Goal: Communication & Community: Share content

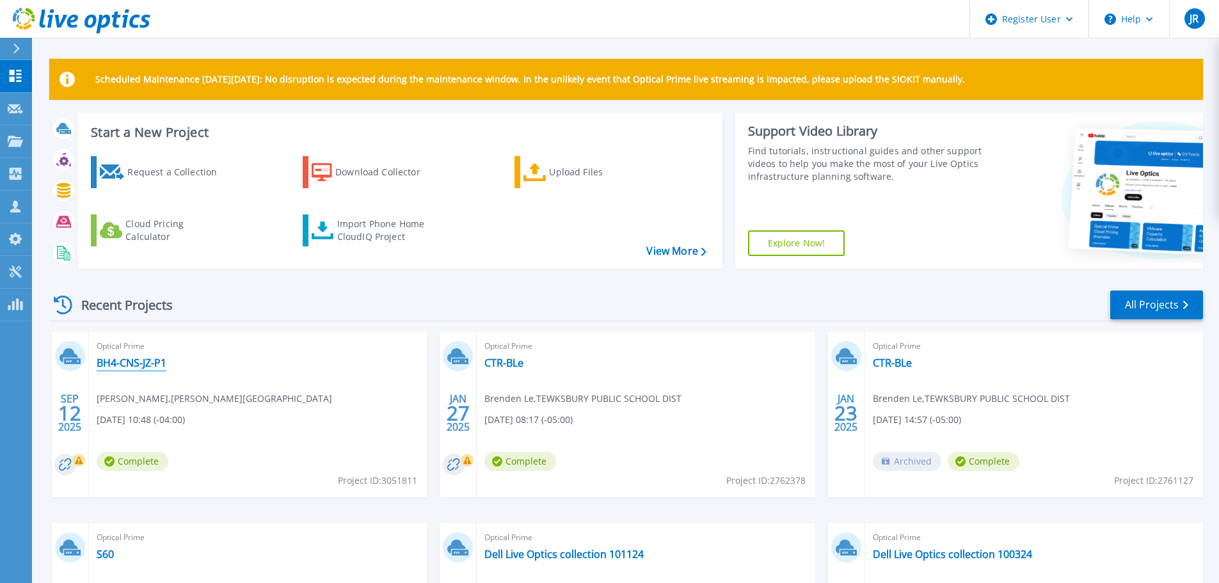
click at [134, 360] on link "BH4-CNS-JZ-P1" at bounding box center [132, 363] width 70 height 13
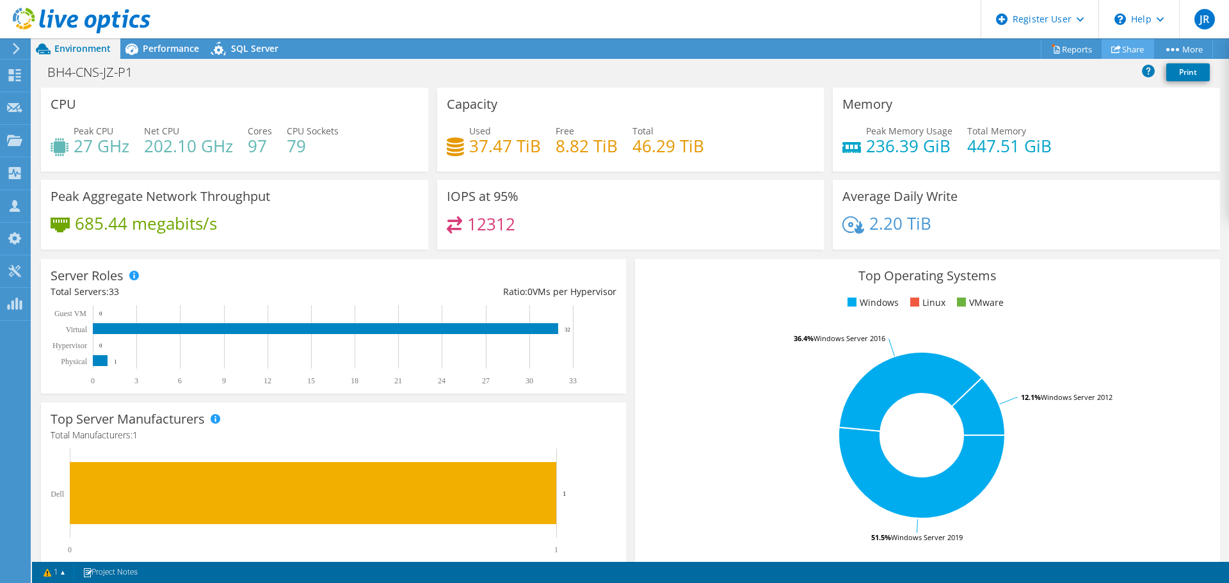
click at [1125, 45] on link "Share" at bounding box center [1128, 49] width 52 height 20
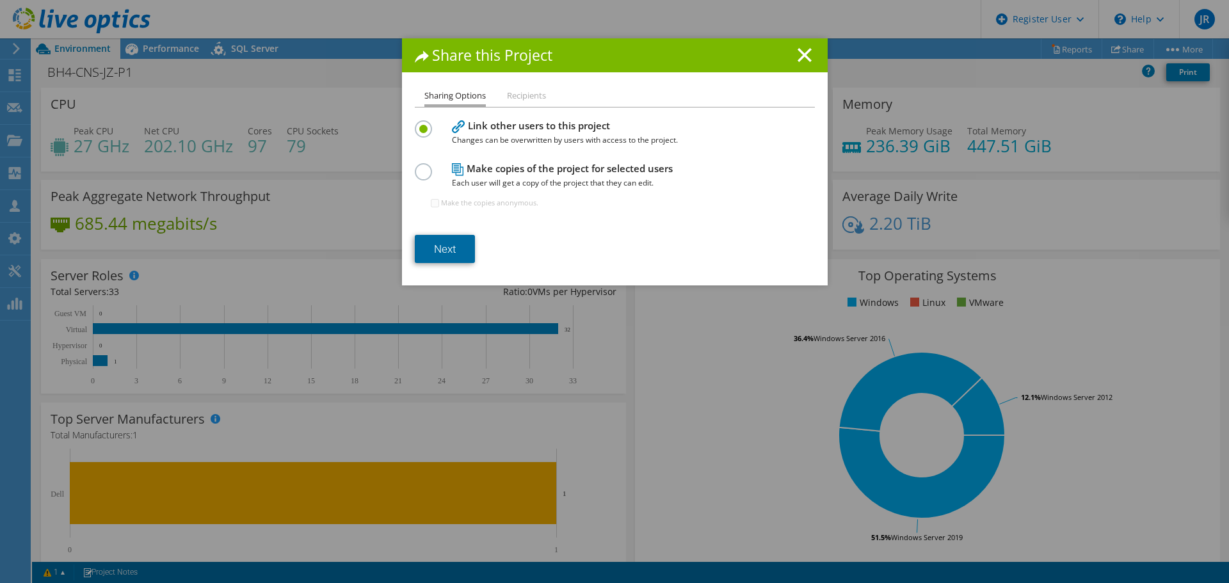
click at [453, 251] on link "Next" at bounding box center [445, 249] width 60 height 28
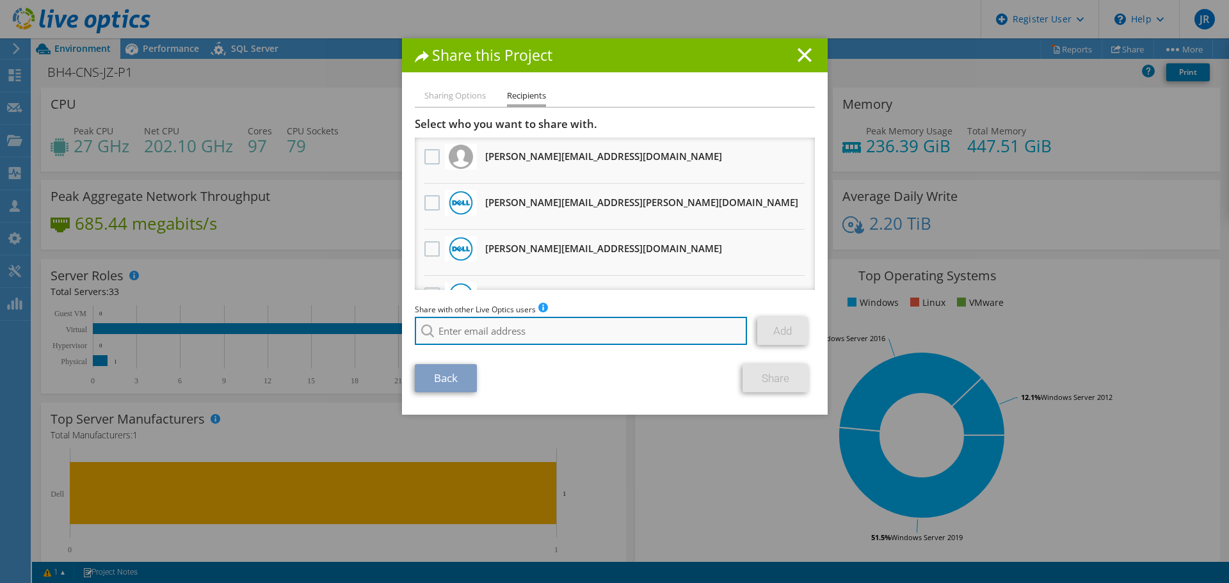
click at [463, 333] on input "search" at bounding box center [581, 331] width 333 height 28
type input "c"
click at [570, 336] on input "search" at bounding box center [581, 331] width 333 height 28
paste input "Chuck.Braun@Dell.com"
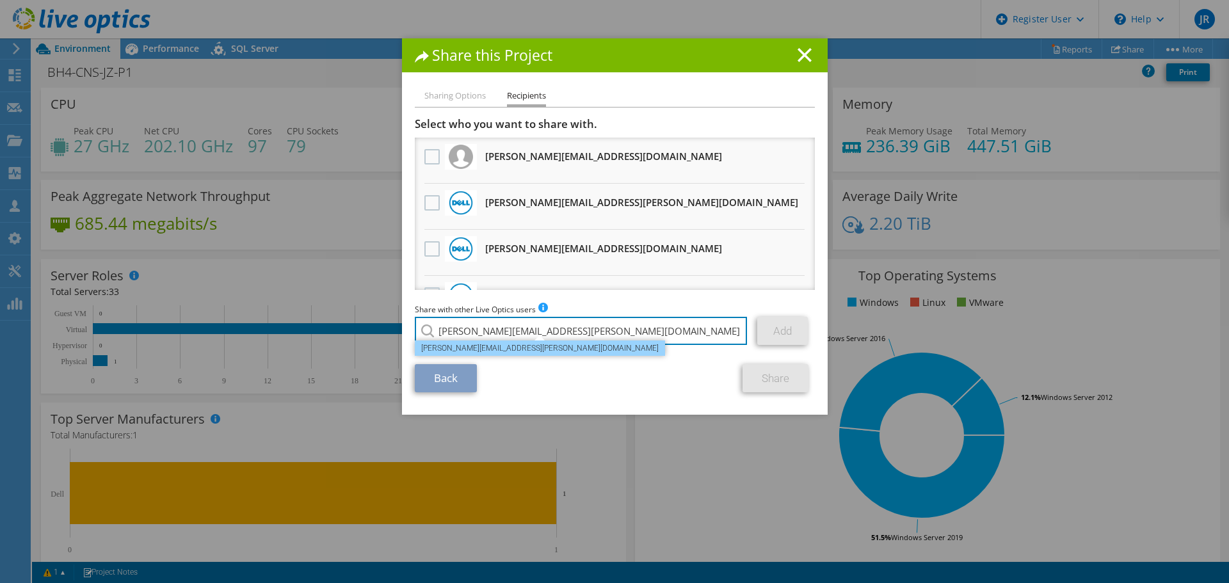
type input "[PERSON_NAME][EMAIL_ADDRESS][PERSON_NAME][DOMAIN_NAME]"
click at [495, 347] on li "[PERSON_NAME][EMAIL_ADDRESS][PERSON_NAME][DOMAIN_NAME]" at bounding box center [540, 348] width 250 height 15
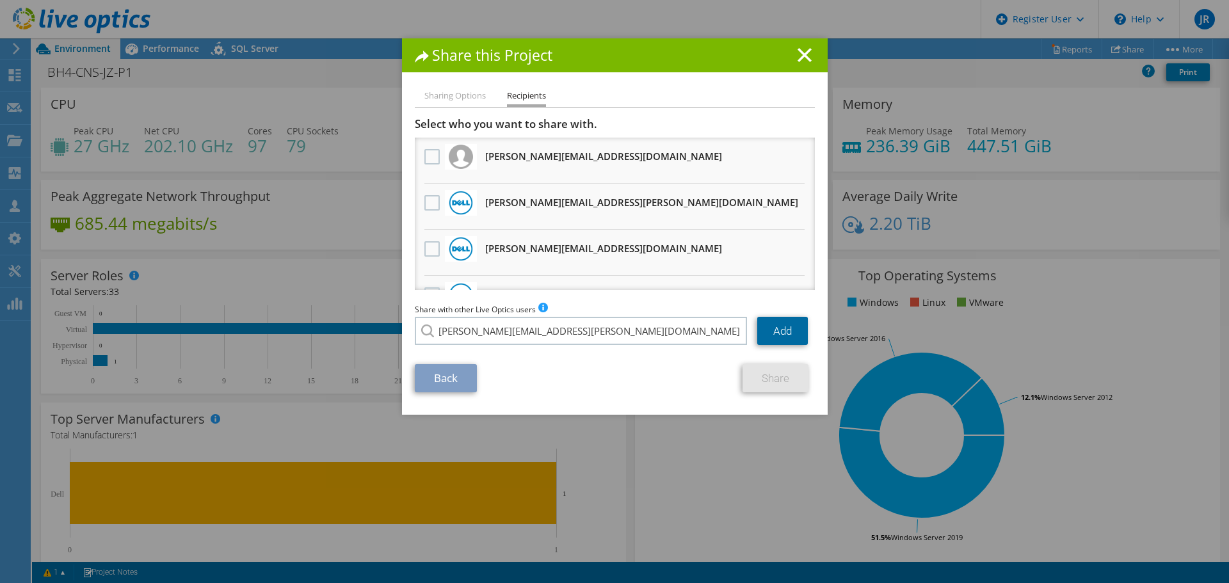
click at [793, 328] on link "Add" at bounding box center [782, 331] width 51 height 28
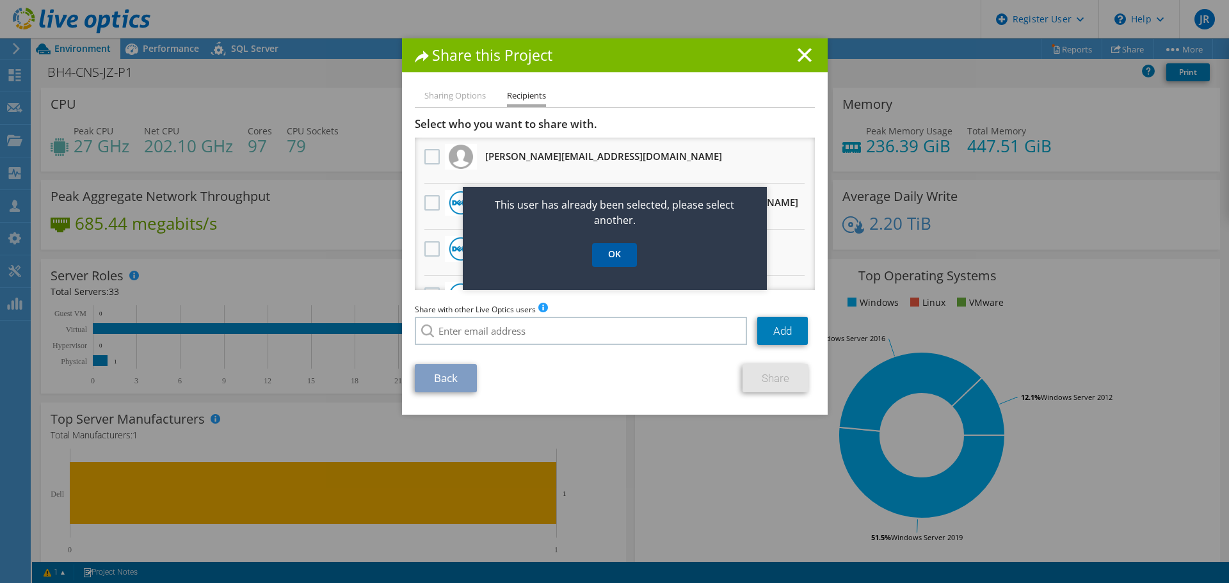
click at [616, 261] on link "OK" at bounding box center [614, 255] width 45 height 24
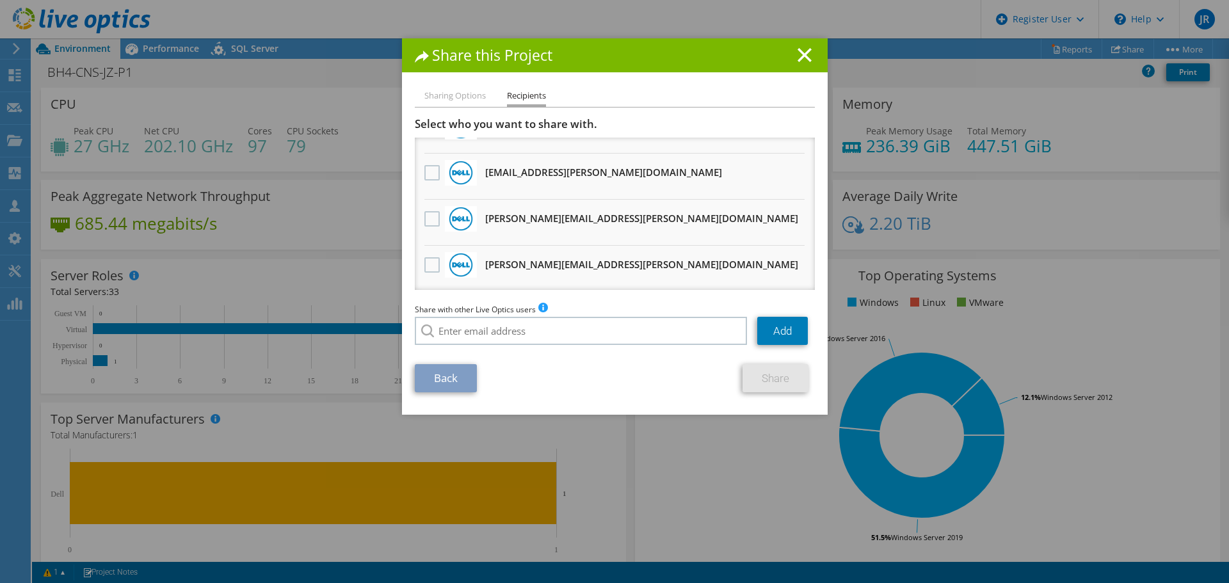
scroll to position [192, 0]
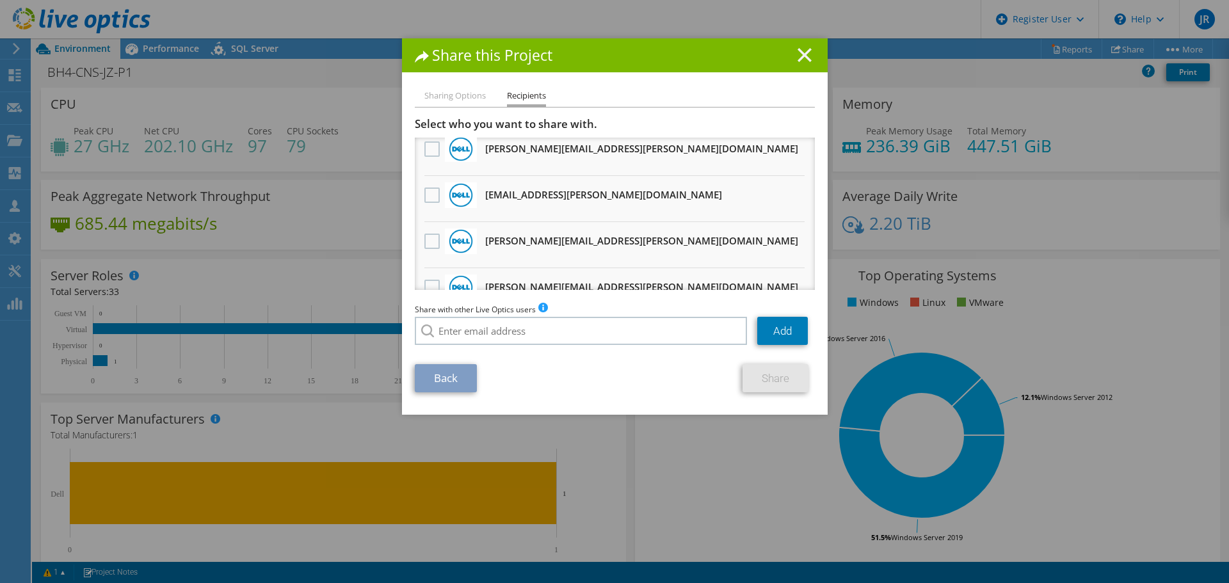
click at [801, 53] on line at bounding box center [804, 55] width 13 height 13
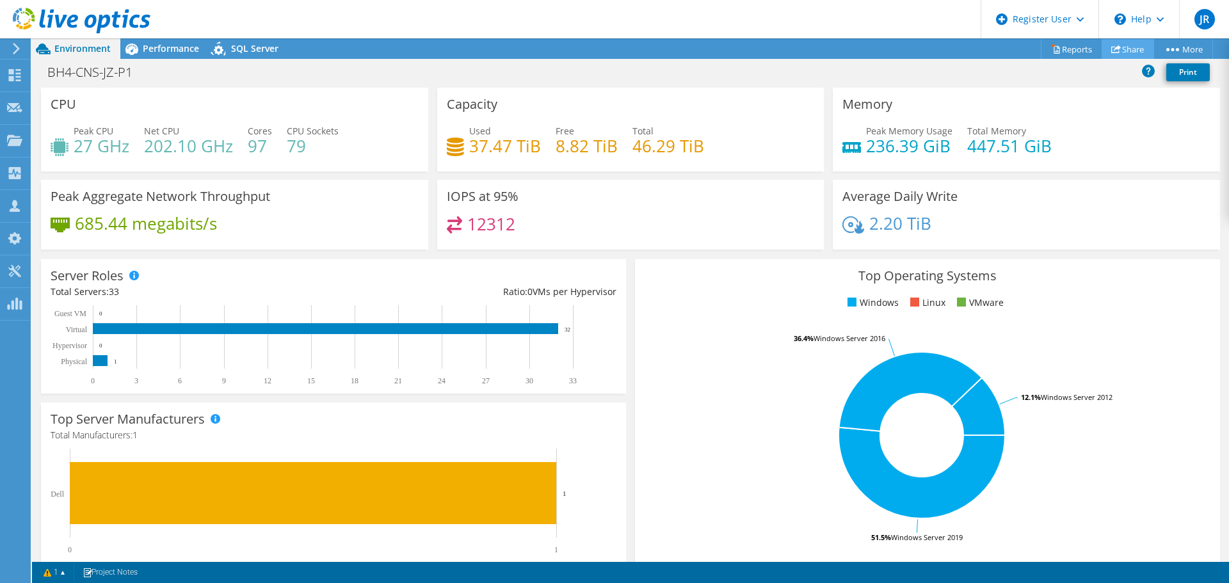
click at [1112, 52] on use at bounding box center [1116, 49] width 10 height 8
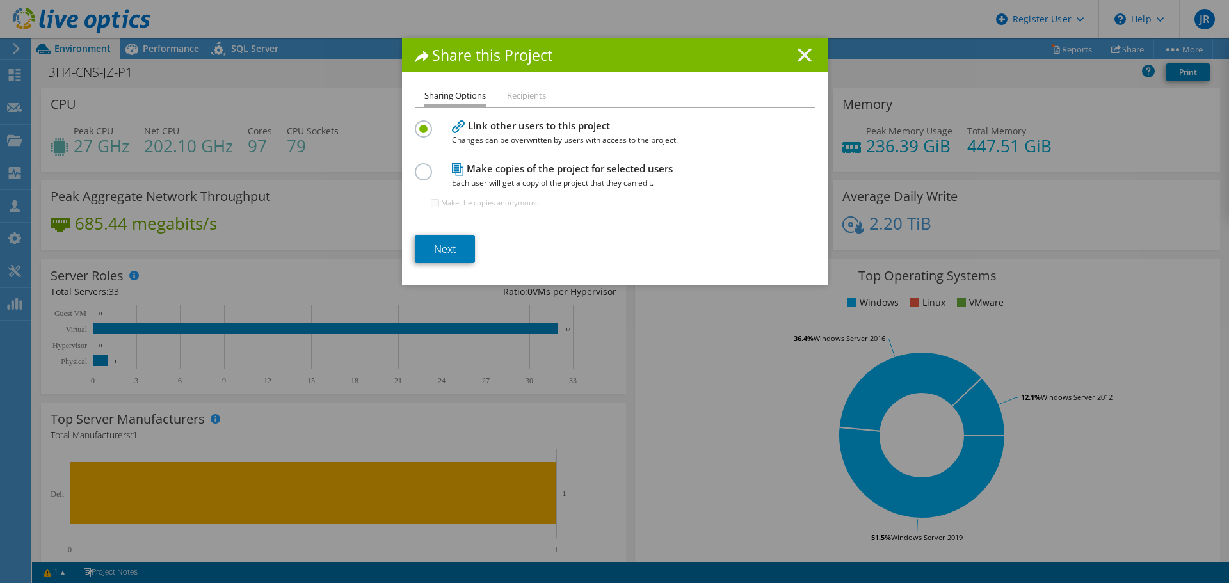
click at [801, 52] on icon at bounding box center [805, 55] width 14 height 14
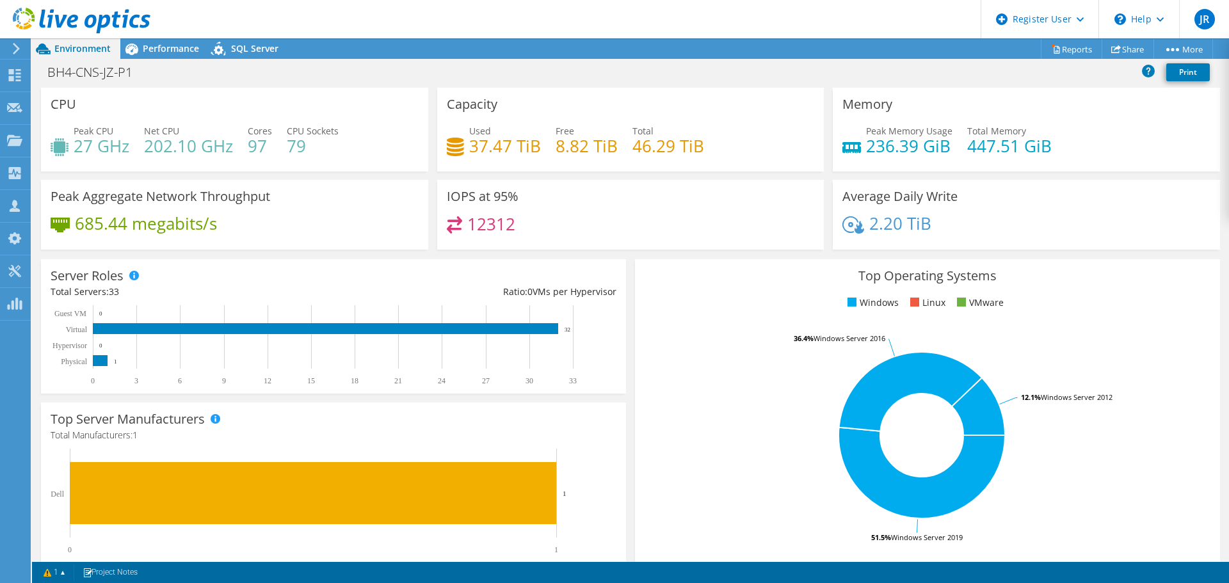
click at [81, 16] on icon at bounding box center [82, 21] width 138 height 26
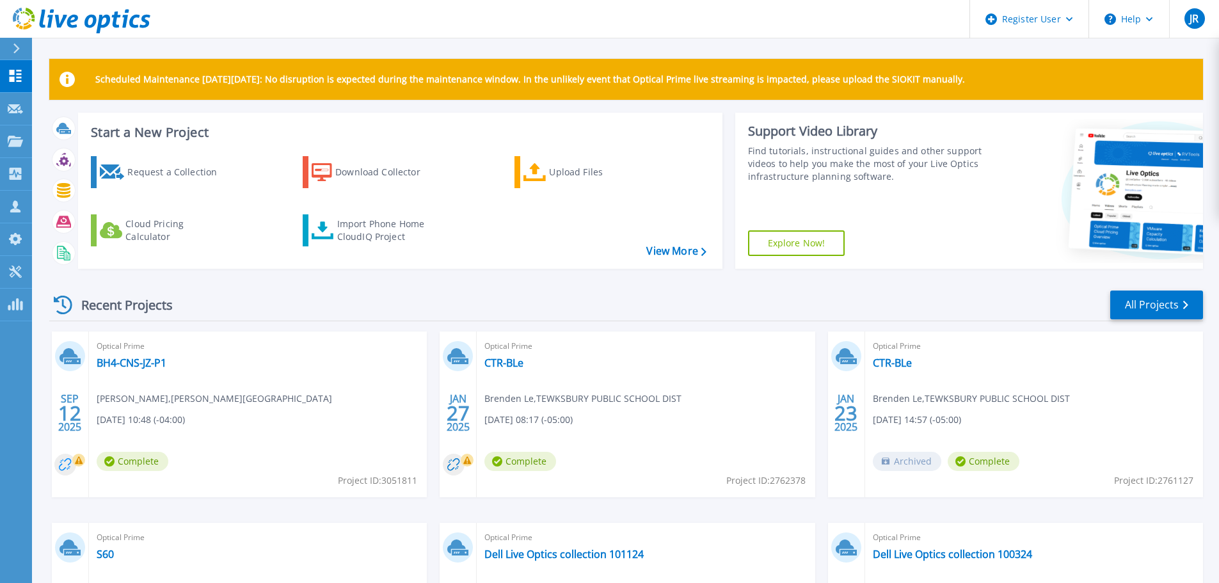
click at [66, 465] on circle at bounding box center [65, 465] width 22 height 22
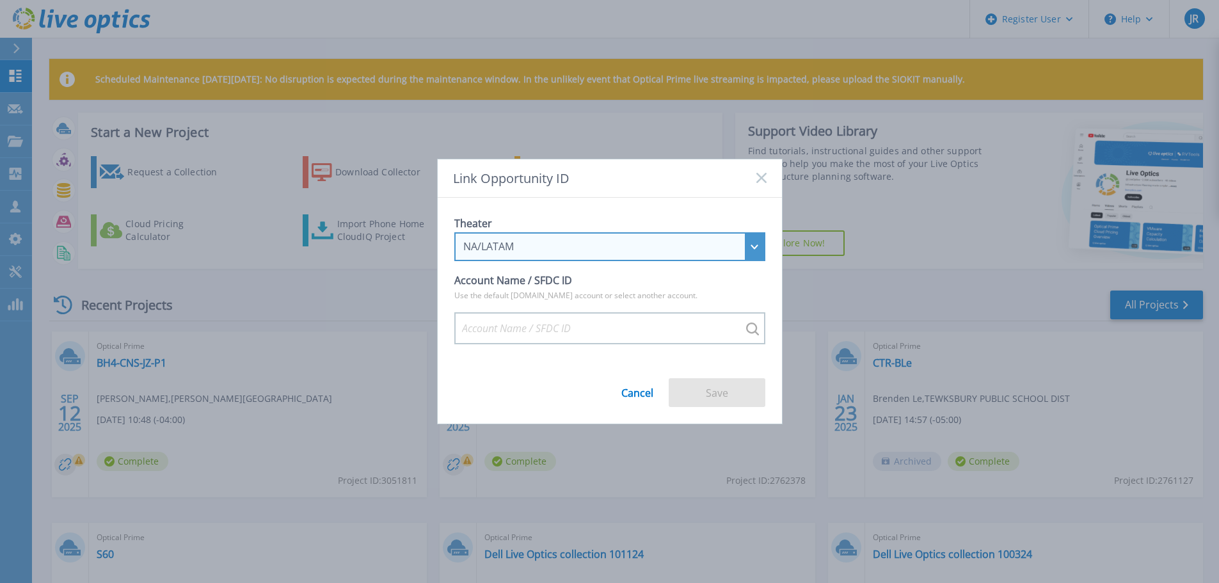
click at [752, 243] on div "NA/LATAM" at bounding box center [609, 246] width 311 height 29
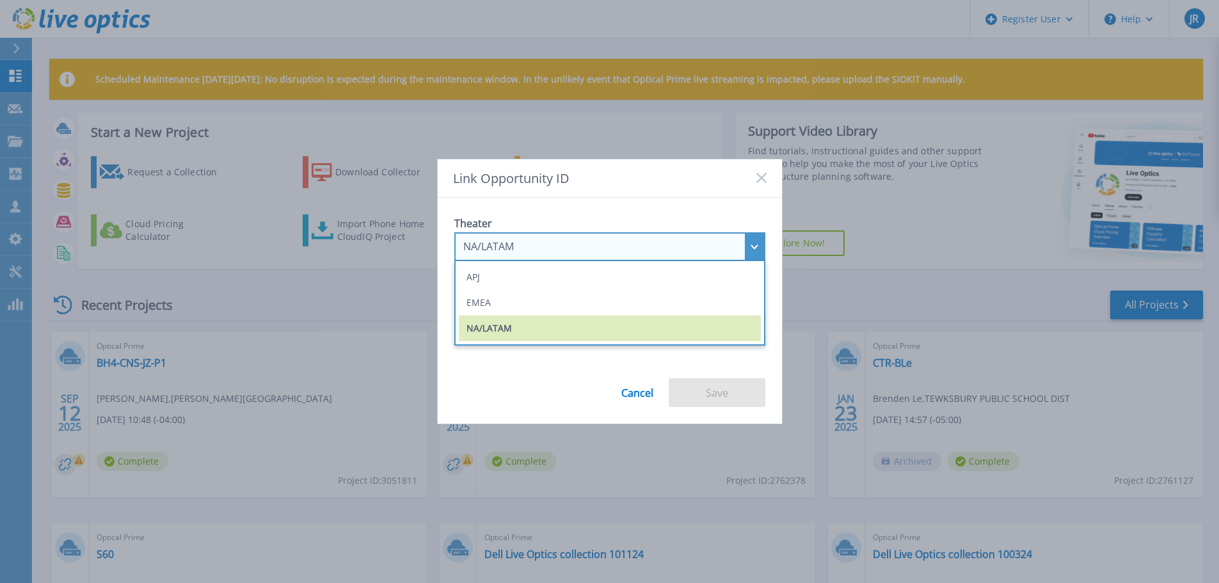
click at [751, 243] on div "NA/LATAM" at bounding box center [609, 246] width 311 height 29
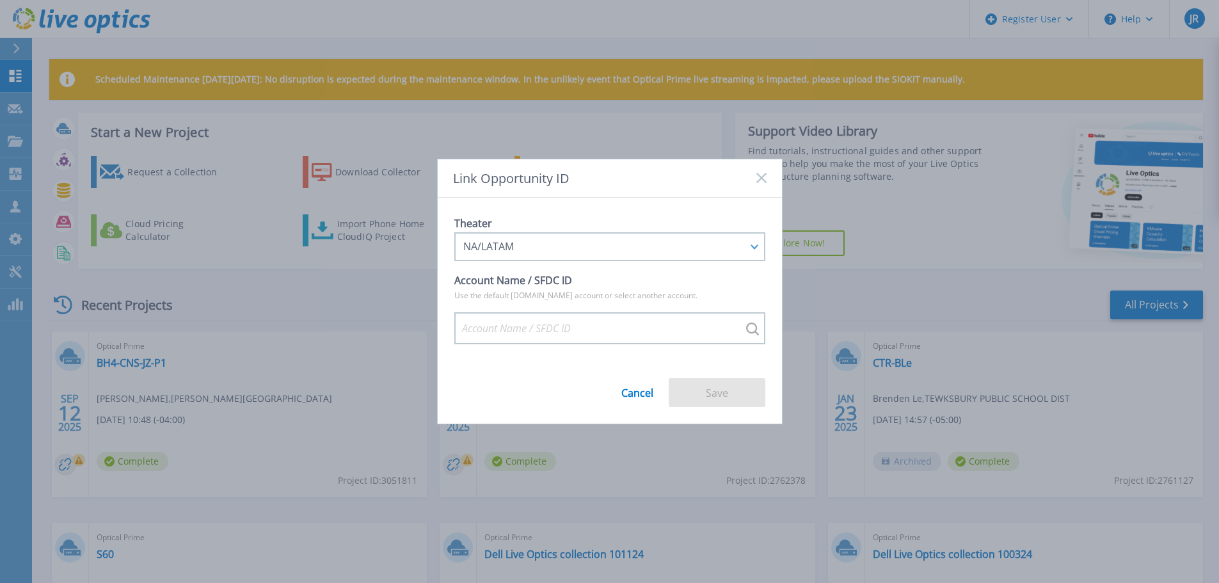
click at [767, 175] on div "Link Opportunity ID" at bounding box center [610, 178] width 344 height 38
click at [758, 173] on rect at bounding box center [761, 178] width 11 height 11
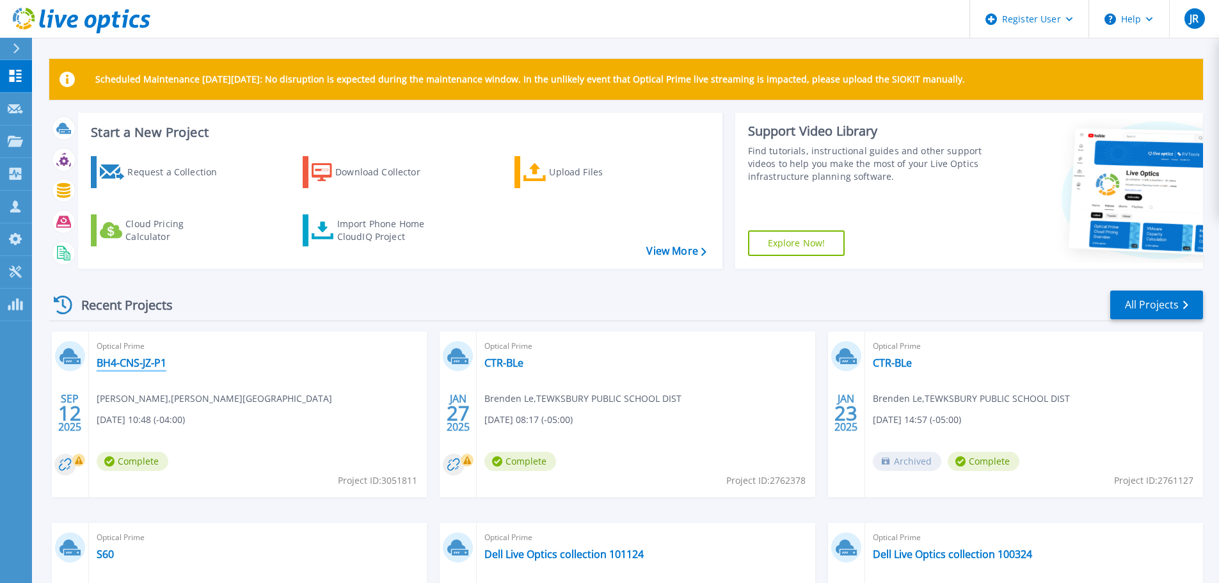
click at [158, 358] on link "BH4-CNS-JZ-P1" at bounding box center [132, 363] width 70 height 13
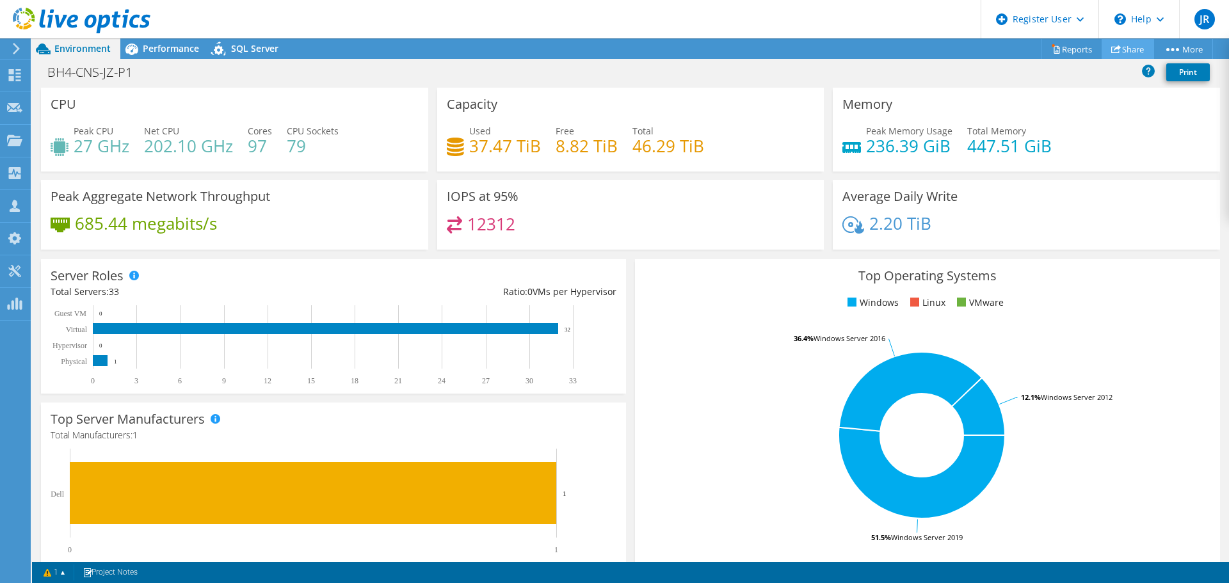
click at [1127, 46] on link "Share" at bounding box center [1128, 49] width 52 height 20
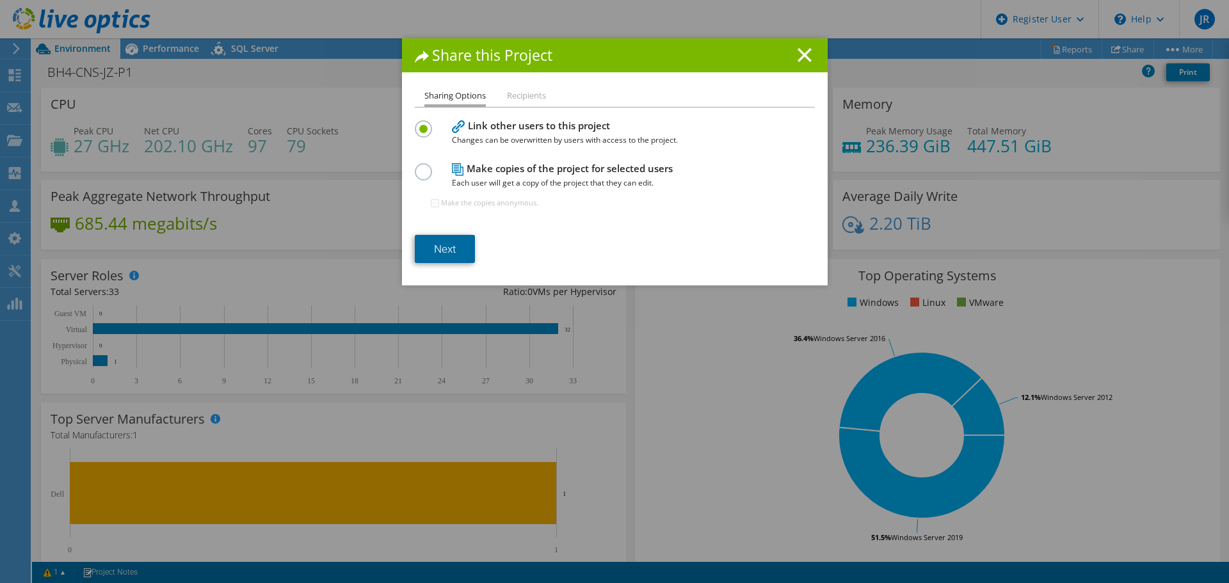
click at [440, 246] on link "Next" at bounding box center [445, 249] width 60 height 28
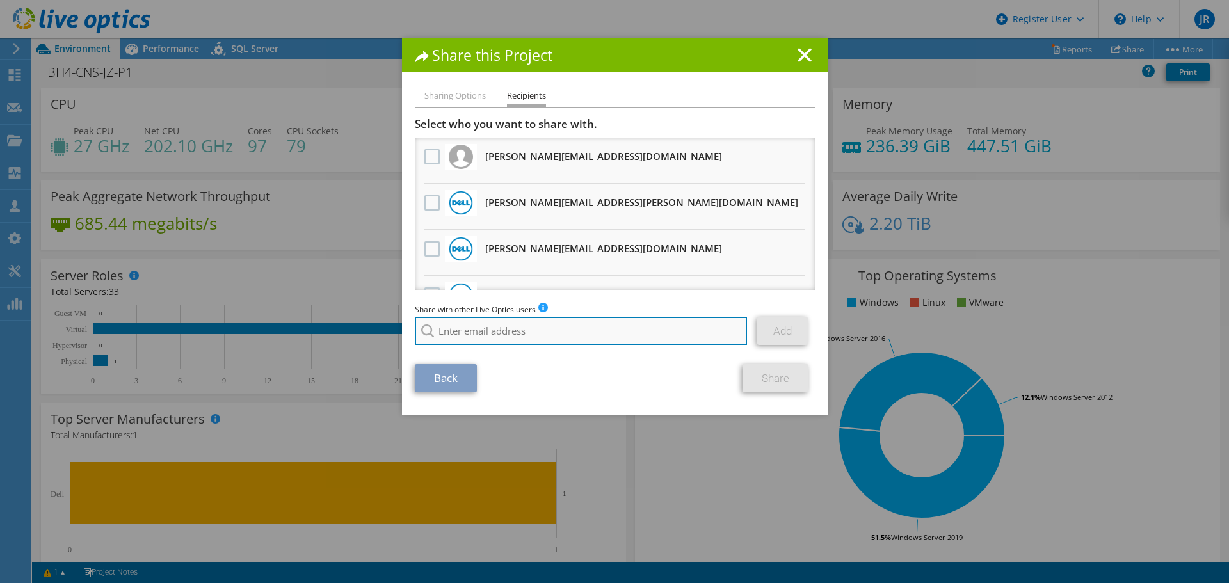
click at [503, 331] on input "search" at bounding box center [581, 331] width 333 height 28
paste input "[PERSON_NAME][EMAIL_ADDRESS][PERSON_NAME][DOMAIN_NAME]"
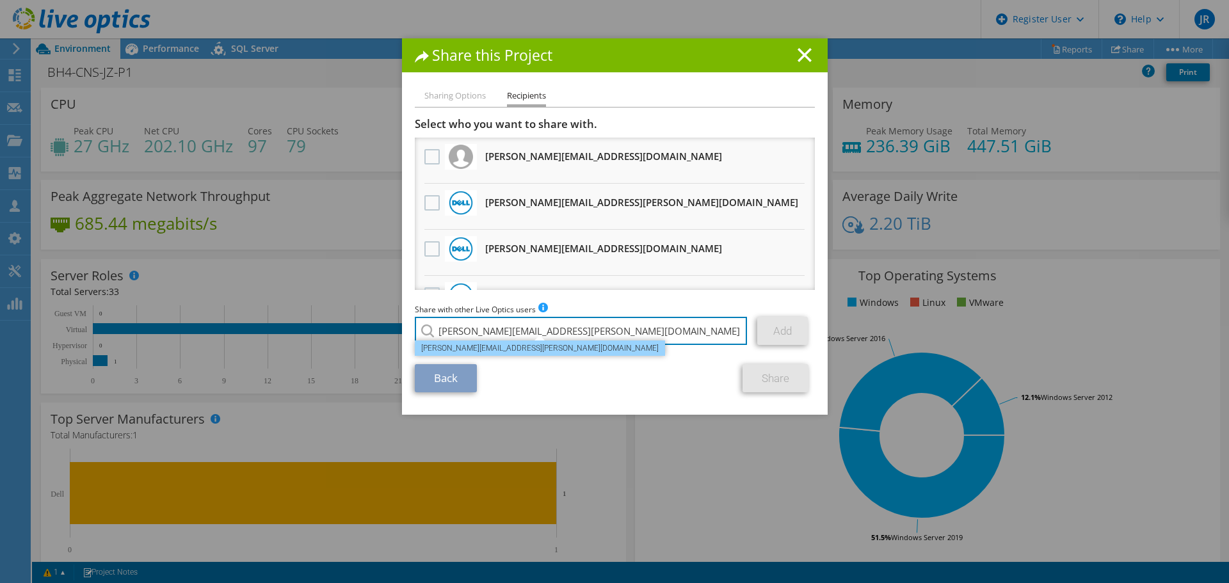
type input "[PERSON_NAME][EMAIL_ADDRESS][PERSON_NAME][DOMAIN_NAME]"
click at [501, 348] on li "[PERSON_NAME][EMAIL_ADDRESS][PERSON_NAME][DOMAIN_NAME]" at bounding box center [540, 348] width 250 height 15
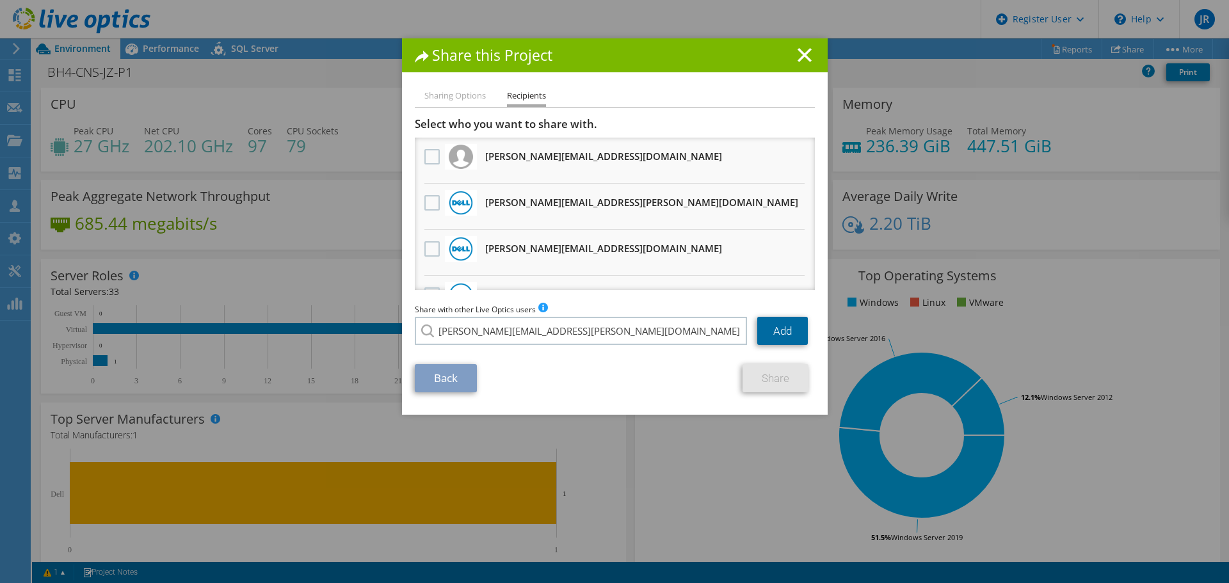
click at [786, 325] on link "Add" at bounding box center [782, 331] width 51 height 28
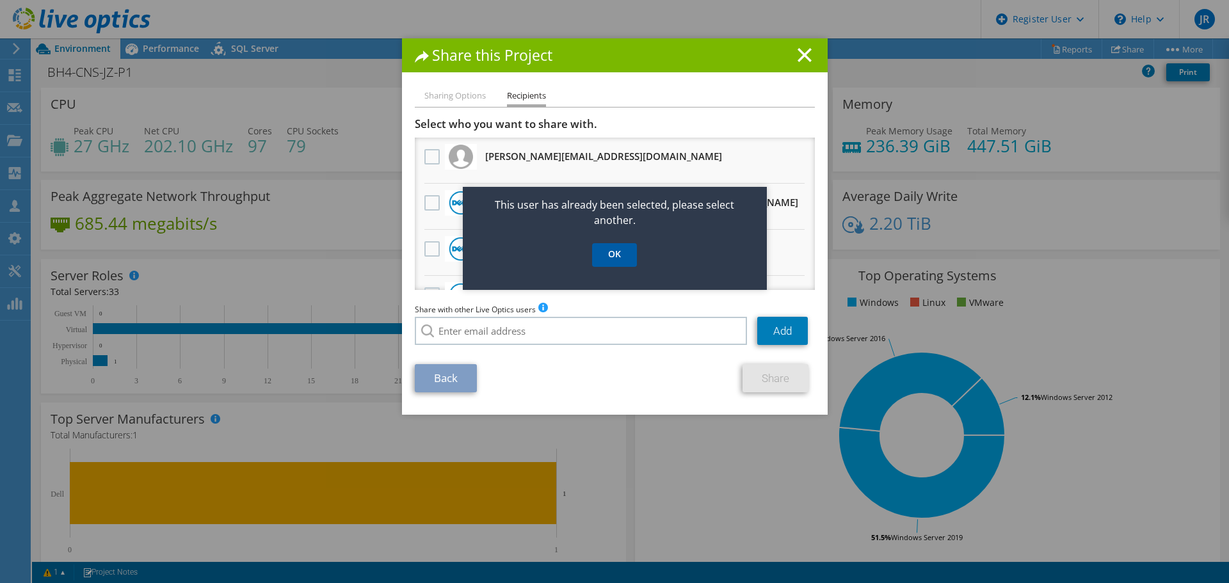
click at [613, 256] on link "OK" at bounding box center [614, 255] width 45 height 24
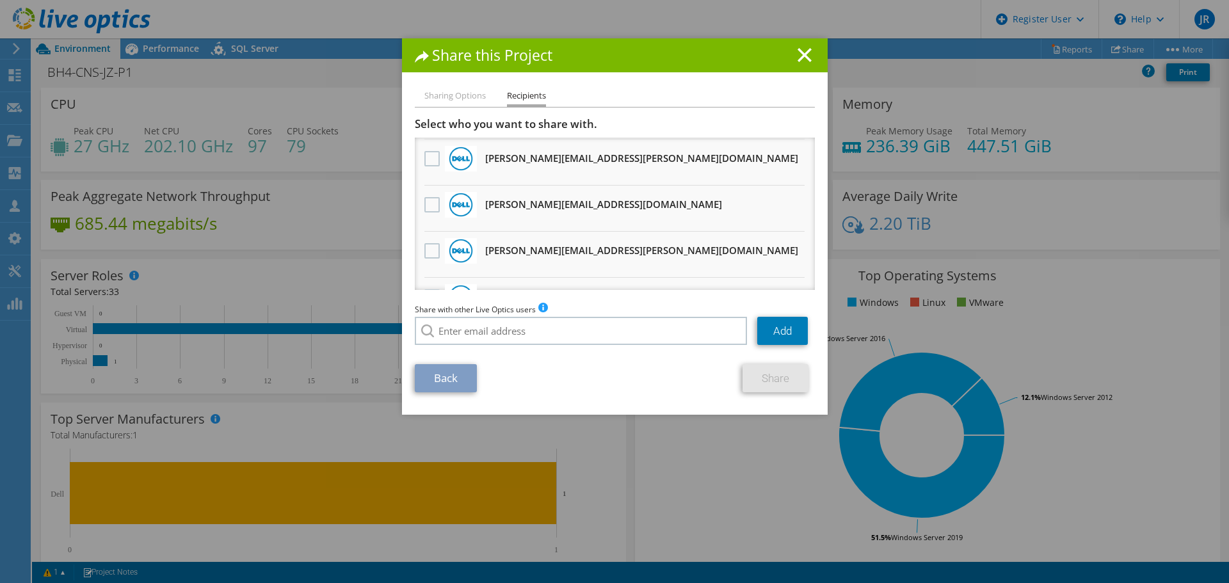
scroll to position [862, 0]
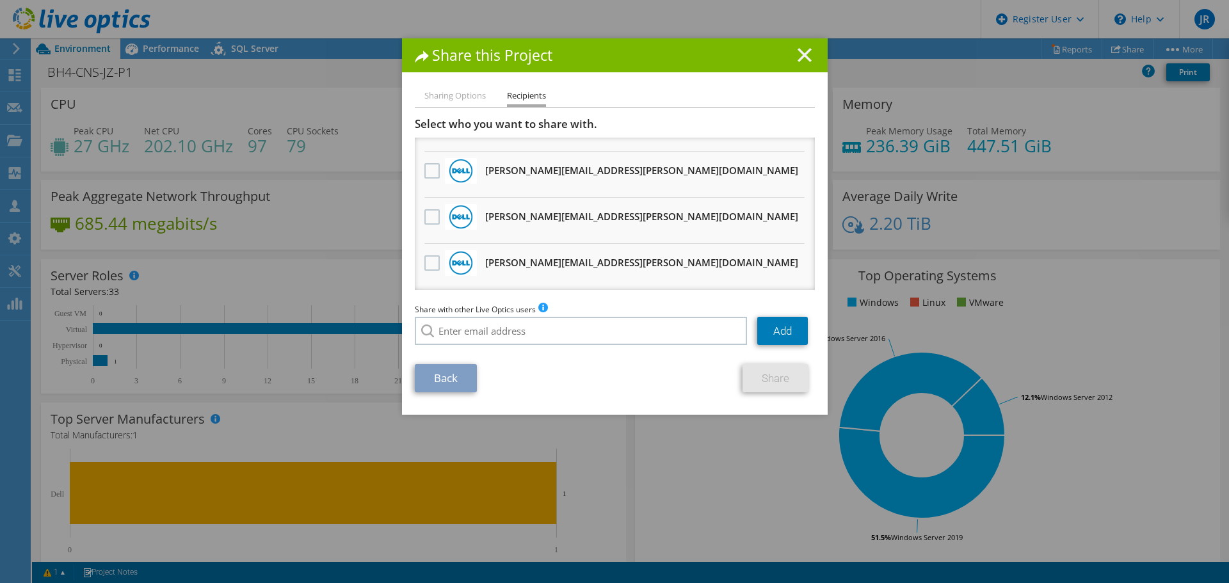
click at [805, 51] on icon at bounding box center [805, 55] width 14 height 14
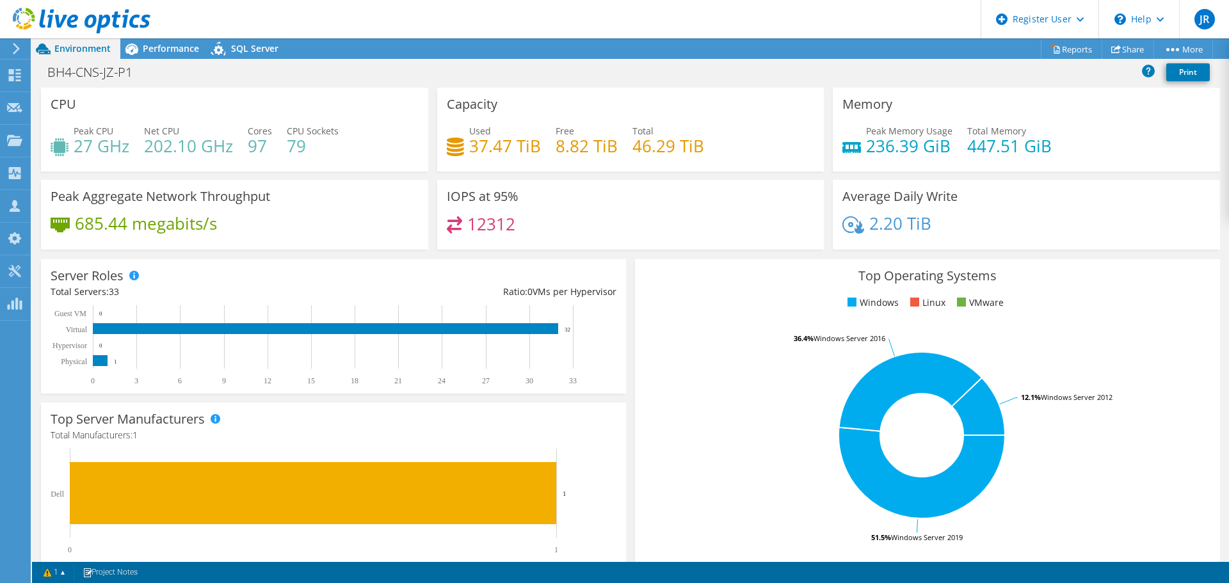
drag, startPoint x: 262, startPoint y: 0, endPoint x: 210, endPoint y: 9, distance: 53.2
click at [205, 17] on header "JR Dell User John Rainville John.Rainville@Dell.com Dell My Profile Log Out \n …" at bounding box center [614, 19] width 1229 height 38
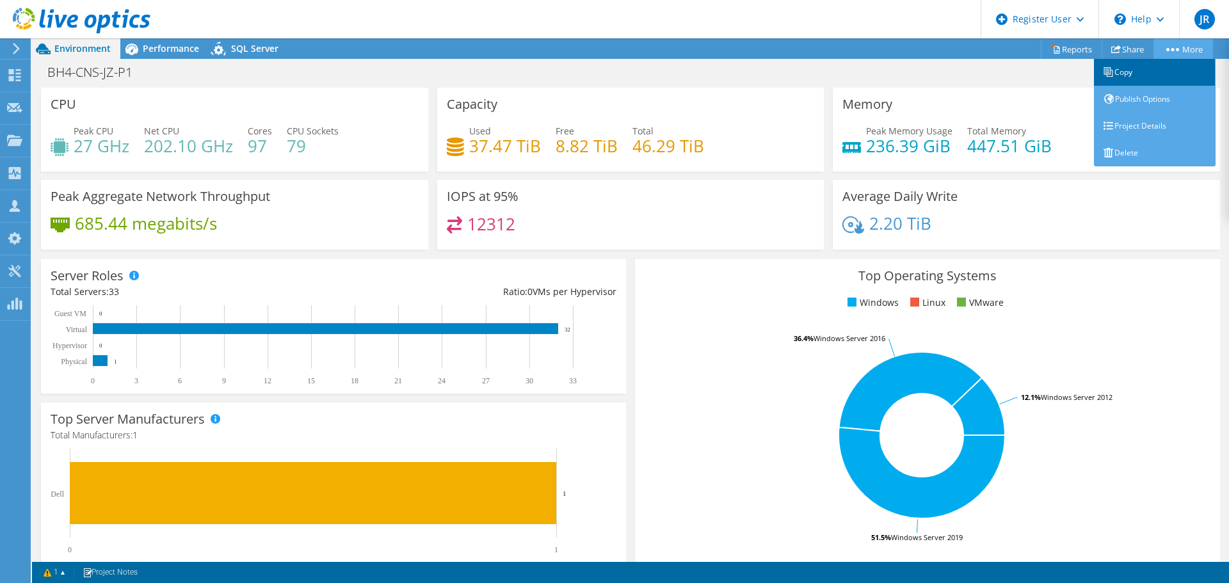
click at [1148, 71] on link "Copy" at bounding box center [1155, 72] width 122 height 27
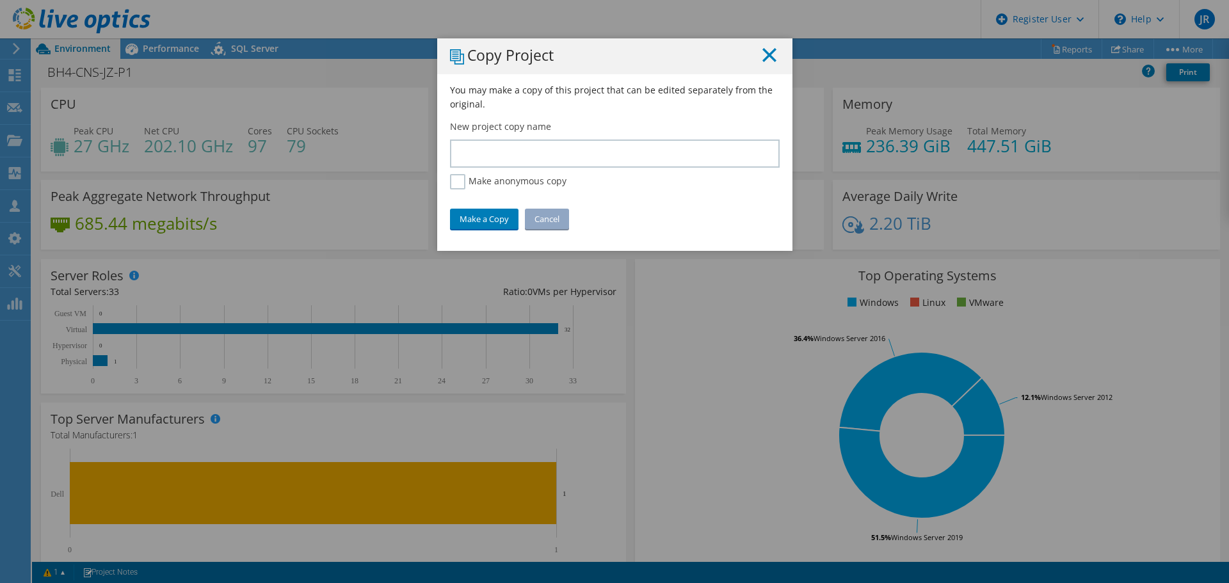
click at [771, 50] on line at bounding box center [769, 55] width 13 height 13
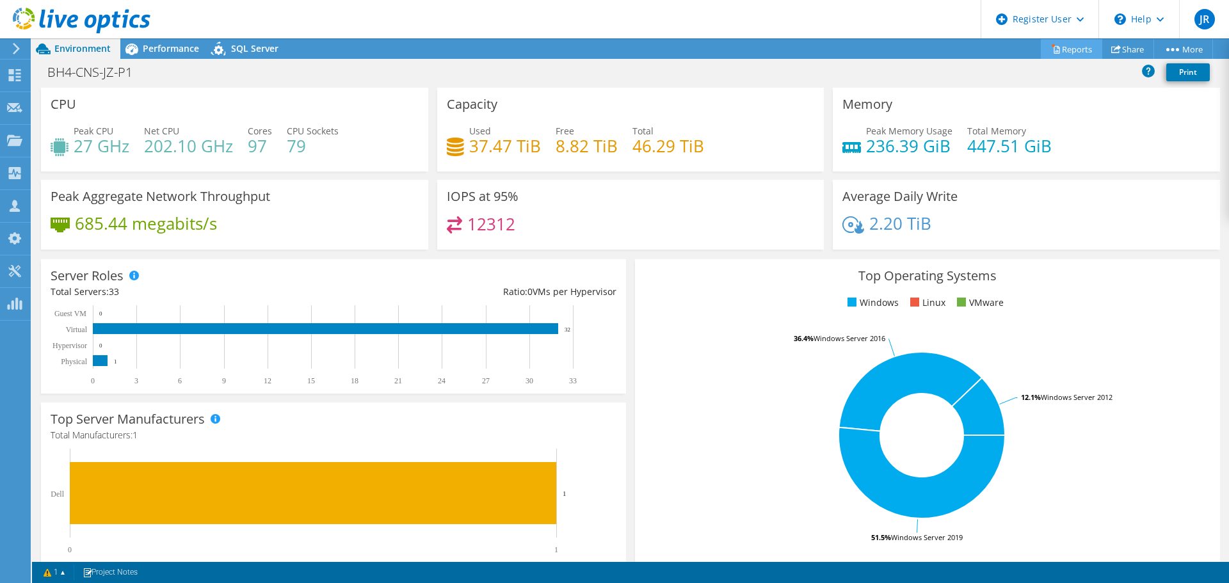
click at [1077, 50] on link "Reports" at bounding box center [1071, 49] width 61 height 20
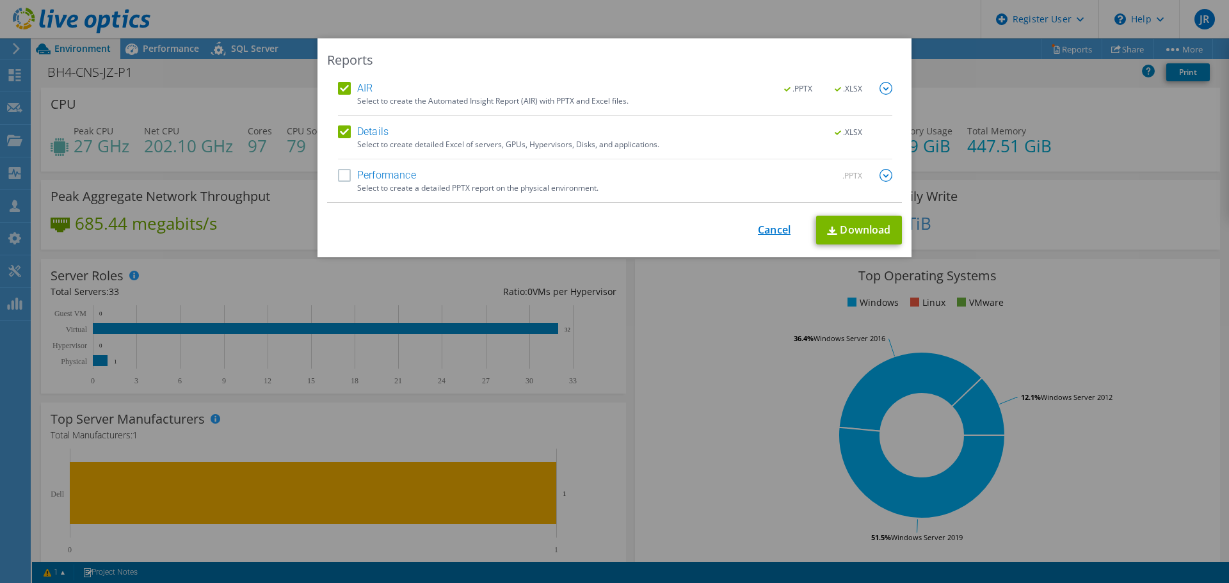
click at [773, 231] on link "Cancel" at bounding box center [774, 230] width 33 height 12
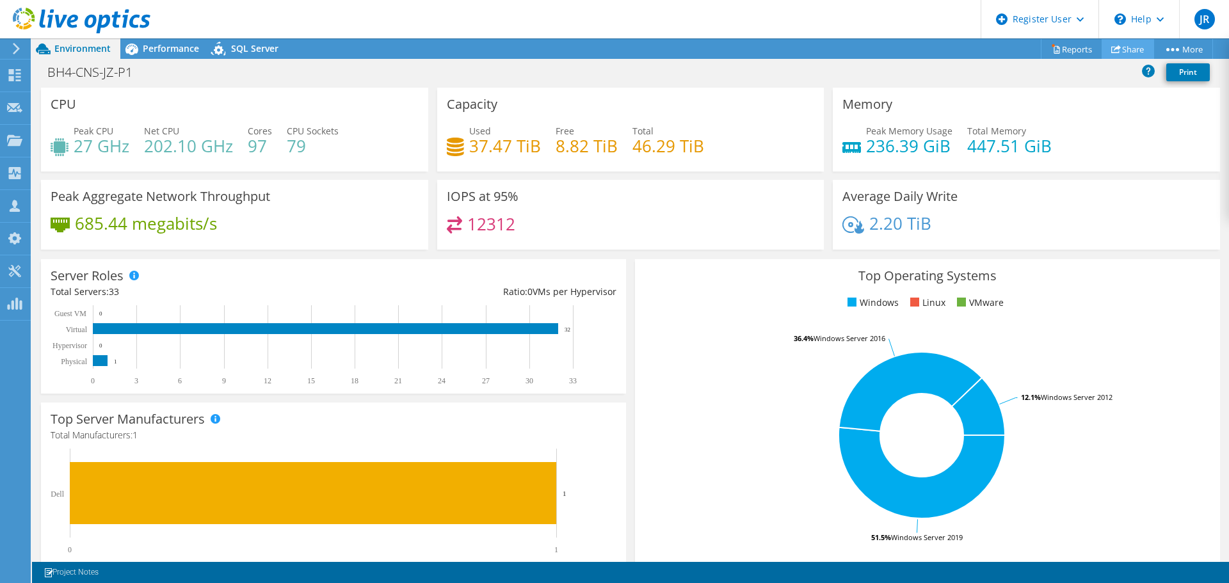
click at [1139, 43] on link "Share" at bounding box center [1128, 49] width 52 height 20
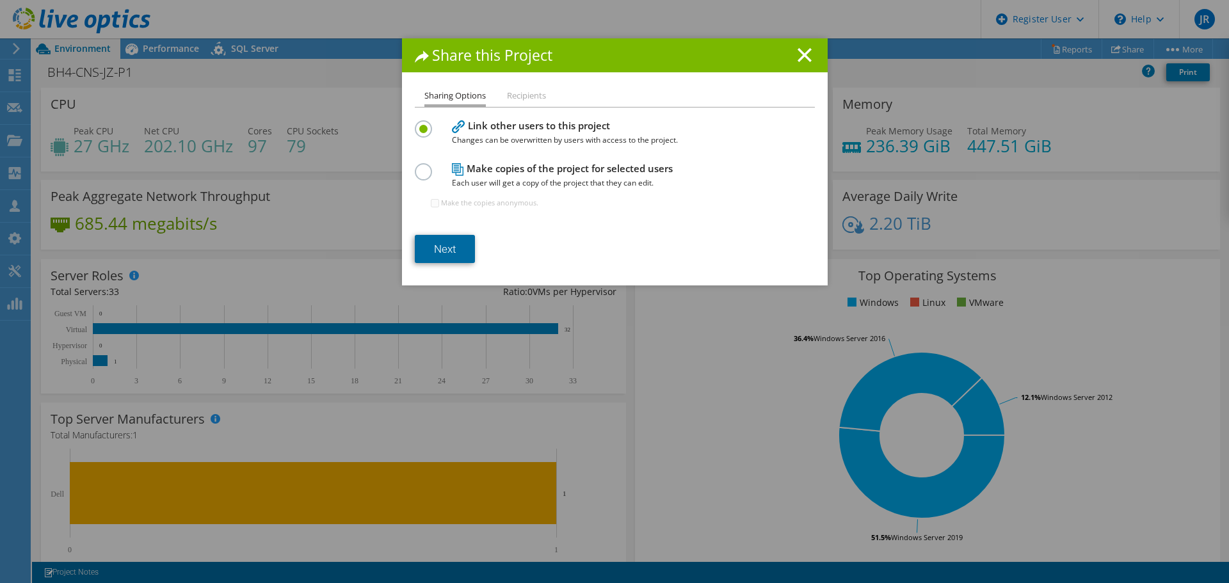
click at [442, 241] on link "Next" at bounding box center [445, 249] width 60 height 28
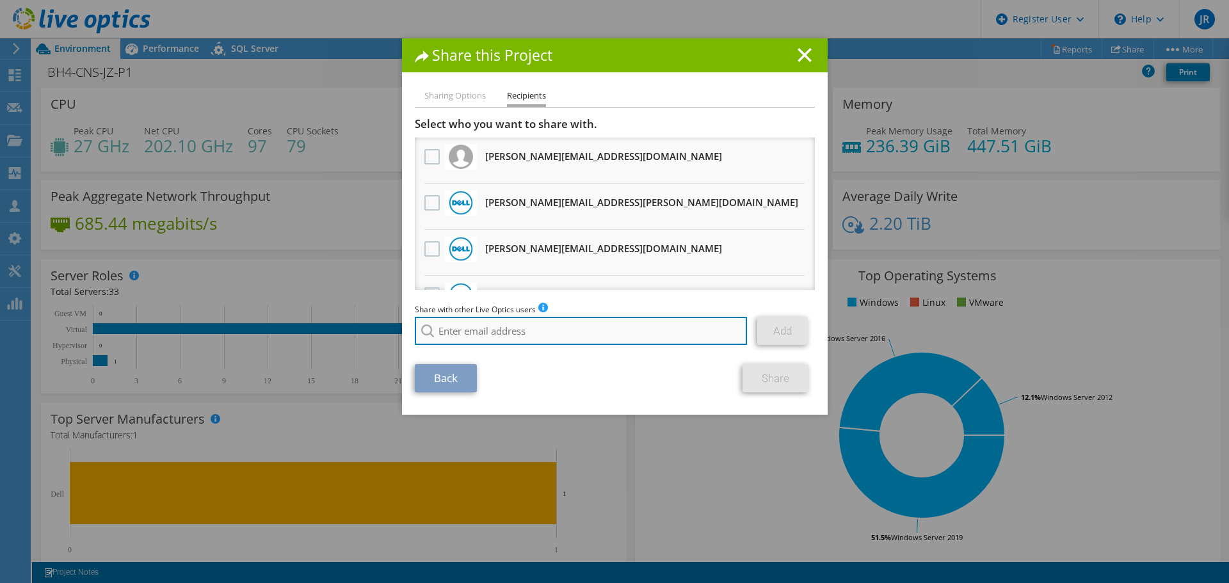
click at [526, 335] on input "search" at bounding box center [581, 331] width 333 height 28
click at [544, 331] on input "search" at bounding box center [581, 331] width 333 height 28
type input "c"
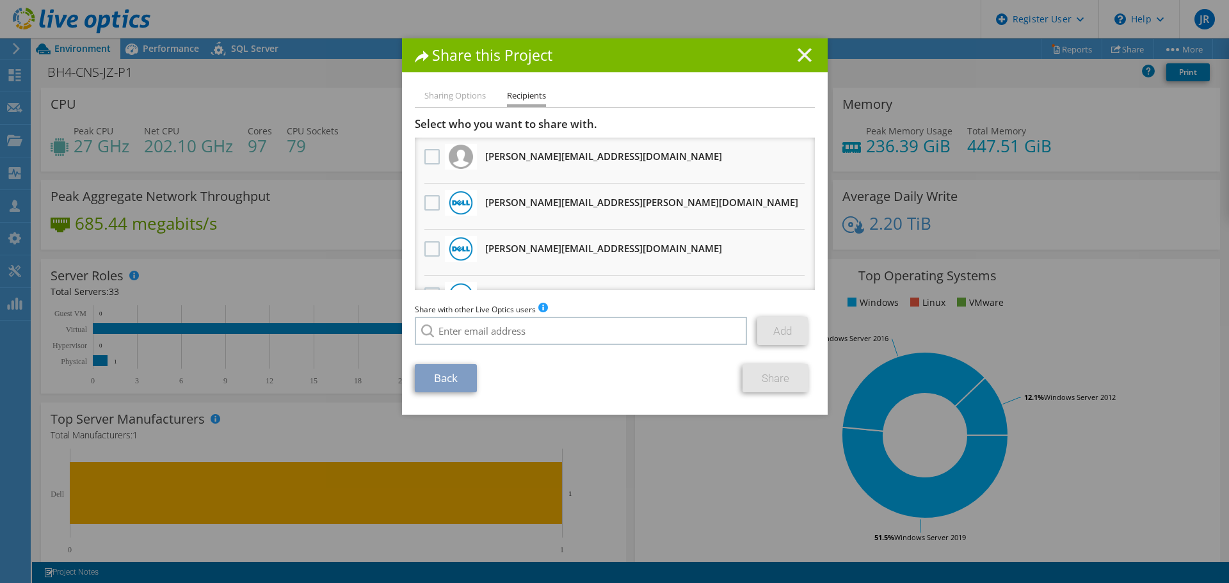
drag, startPoint x: 795, startPoint y: 63, endPoint x: 796, endPoint y: 56, distance: 7.2
click at [795, 63] on h1 "Share this Project" at bounding box center [615, 55] width 400 height 15
click at [801, 57] on line at bounding box center [804, 55] width 13 height 13
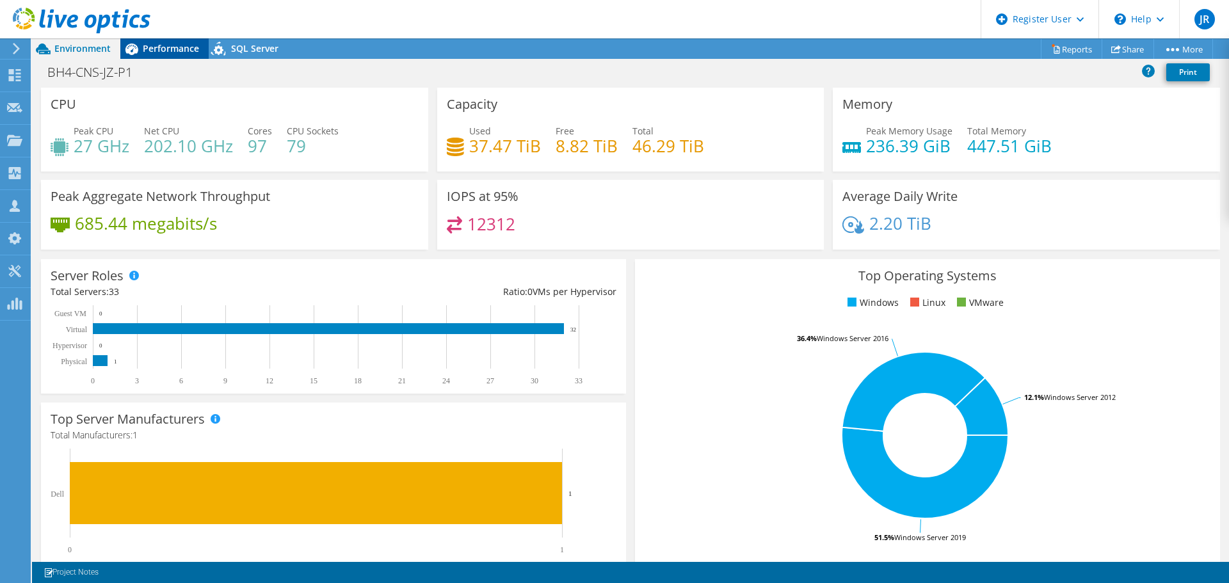
click at [189, 50] on span "Performance" at bounding box center [171, 48] width 56 height 12
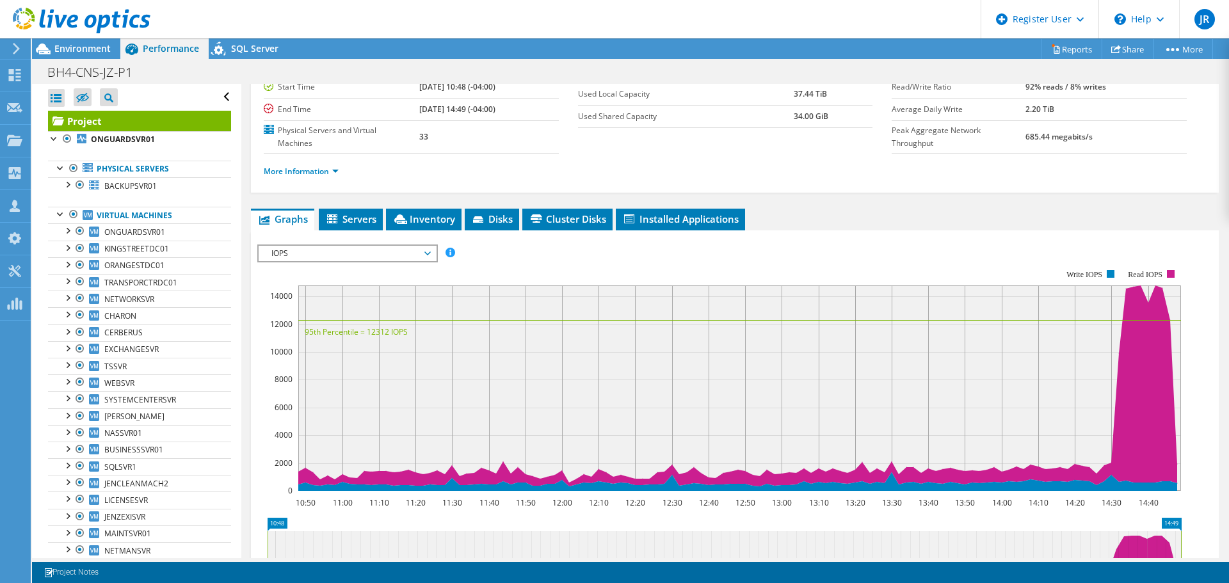
scroll to position [128, 0]
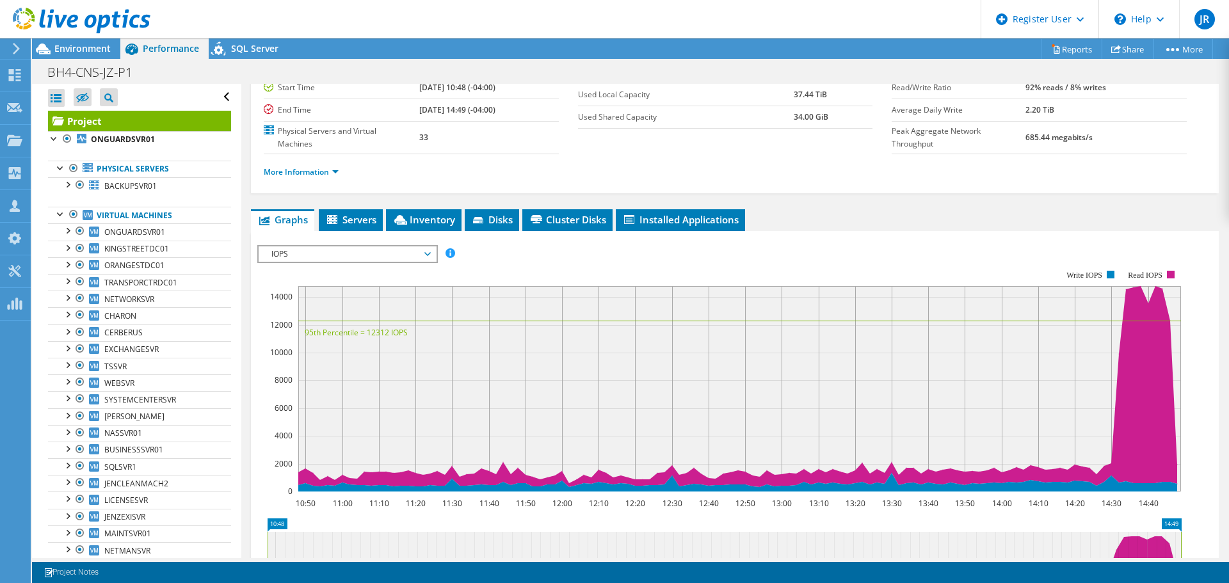
click at [385, 259] on span "IOPS" at bounding box center [347, 253] width 164 height 15
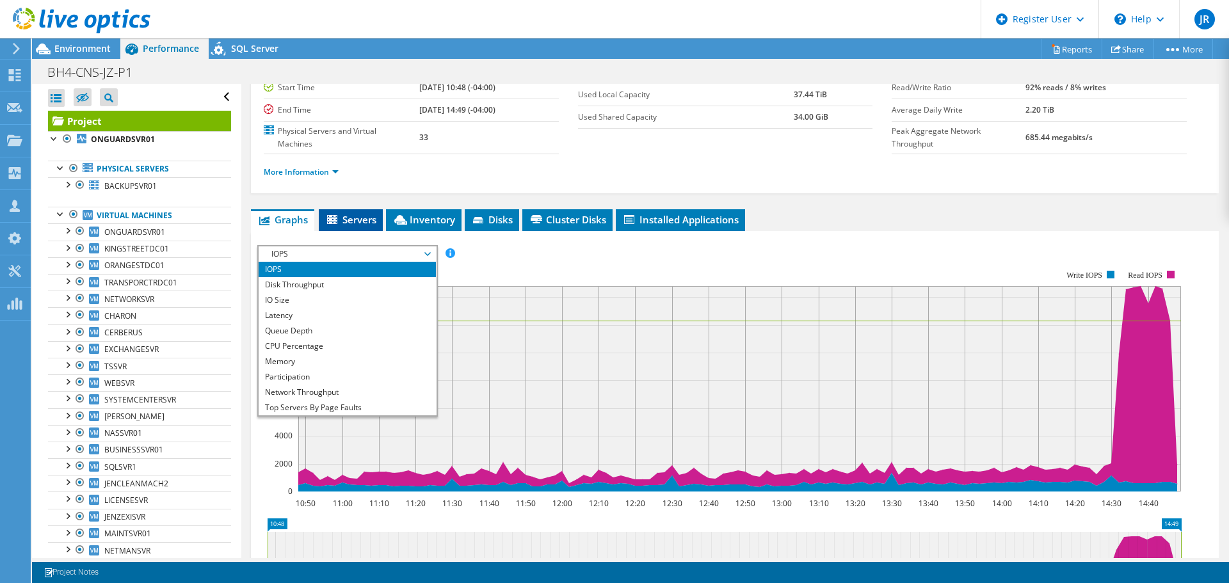
click at [351, 210] on li "Servers" at bounding box center [351, 220] width 64 height 22
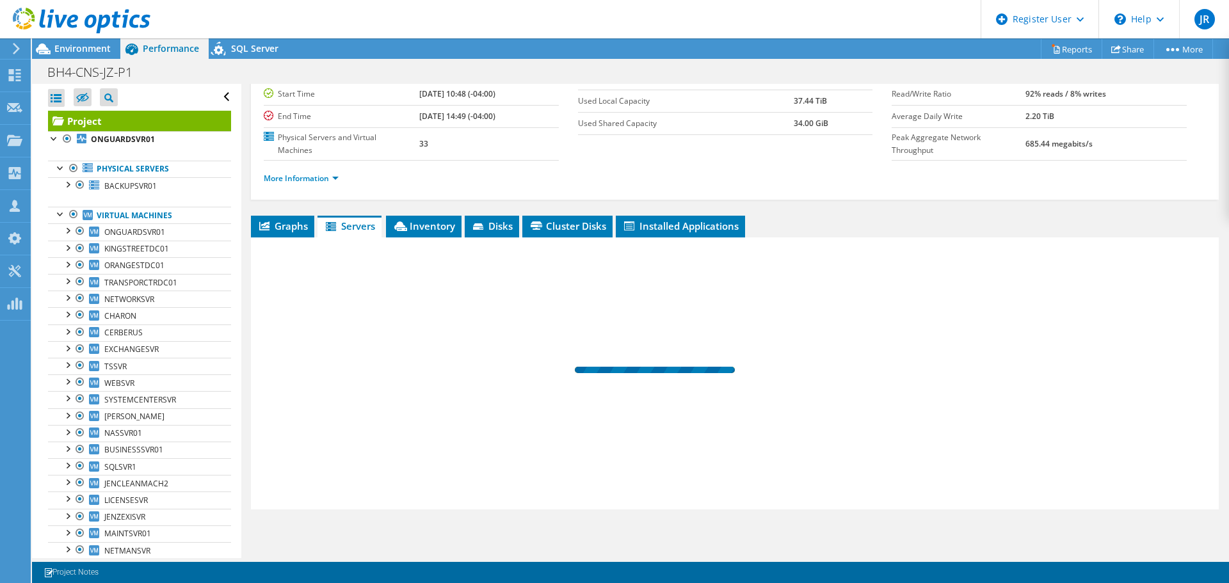
scroll to position [122, 0]
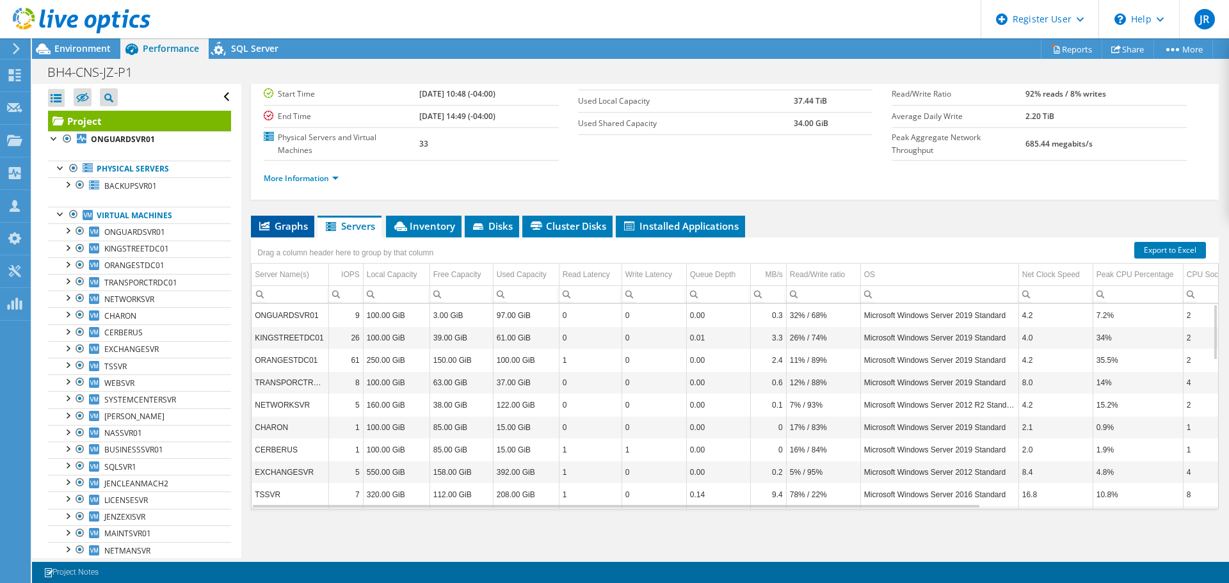
click at [299, 231] on span "Graphs" at bounding box center [282, 226] width 51 height 13
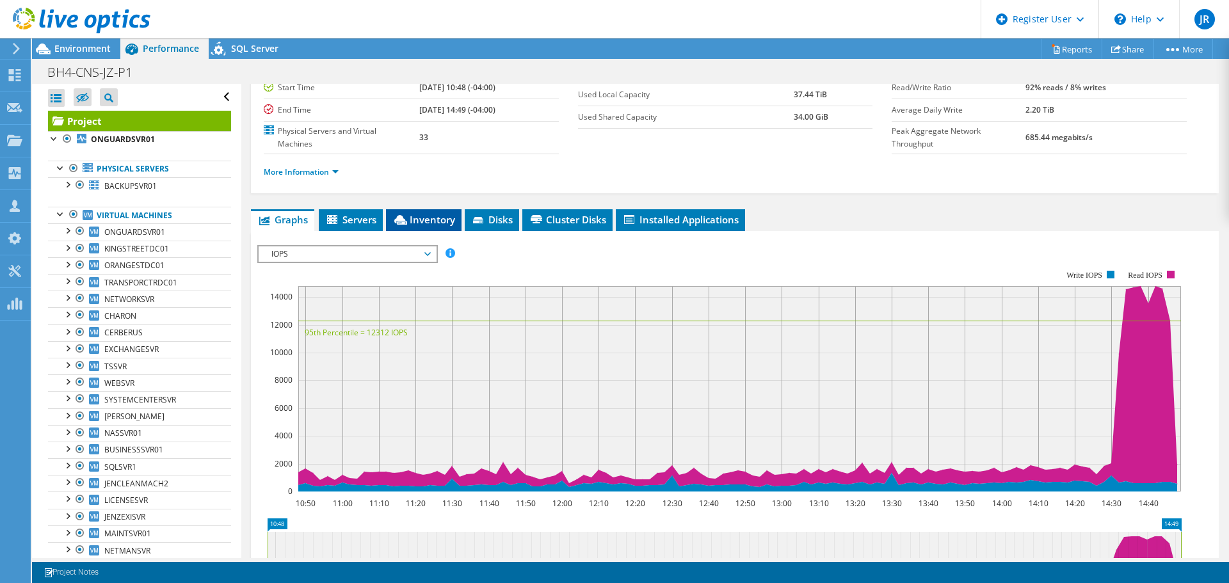
click at [435, 229] on li "Inventory" at bounding box center [424, 220] width 76 height 22
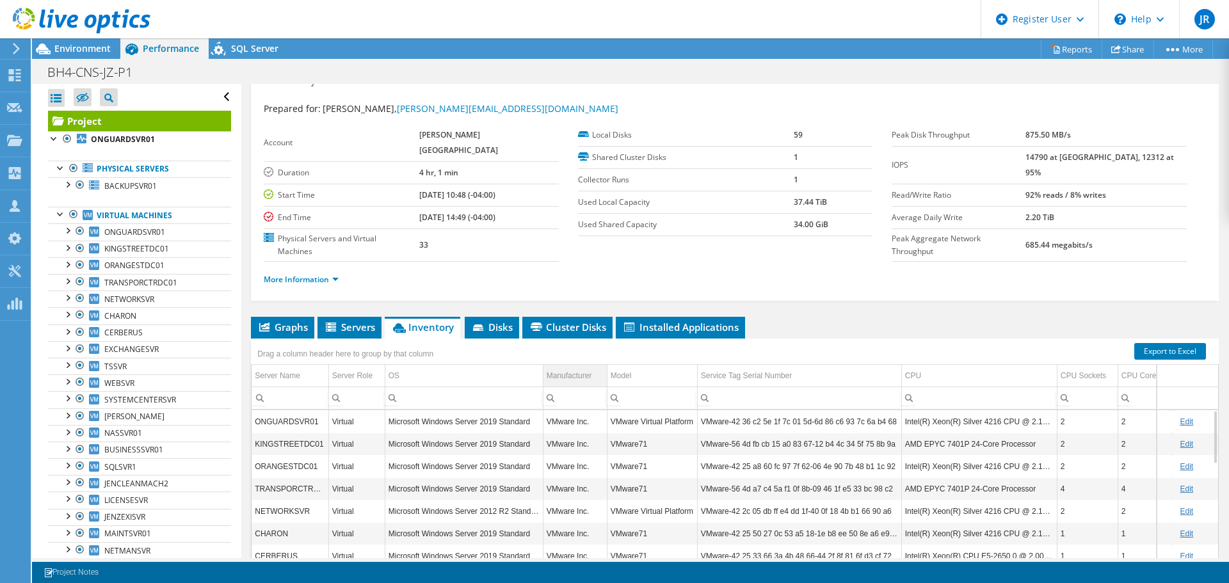
scroll to position [0, 0]
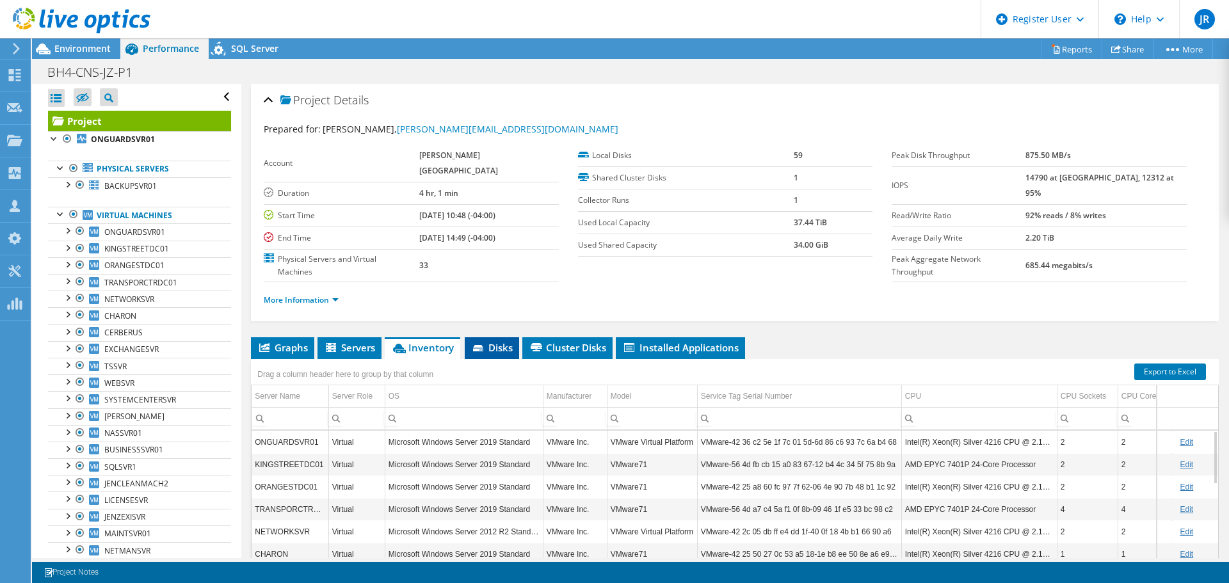
click at [506, 348] on span "Disks" at bounding box center [492, 347] width 42 height 13
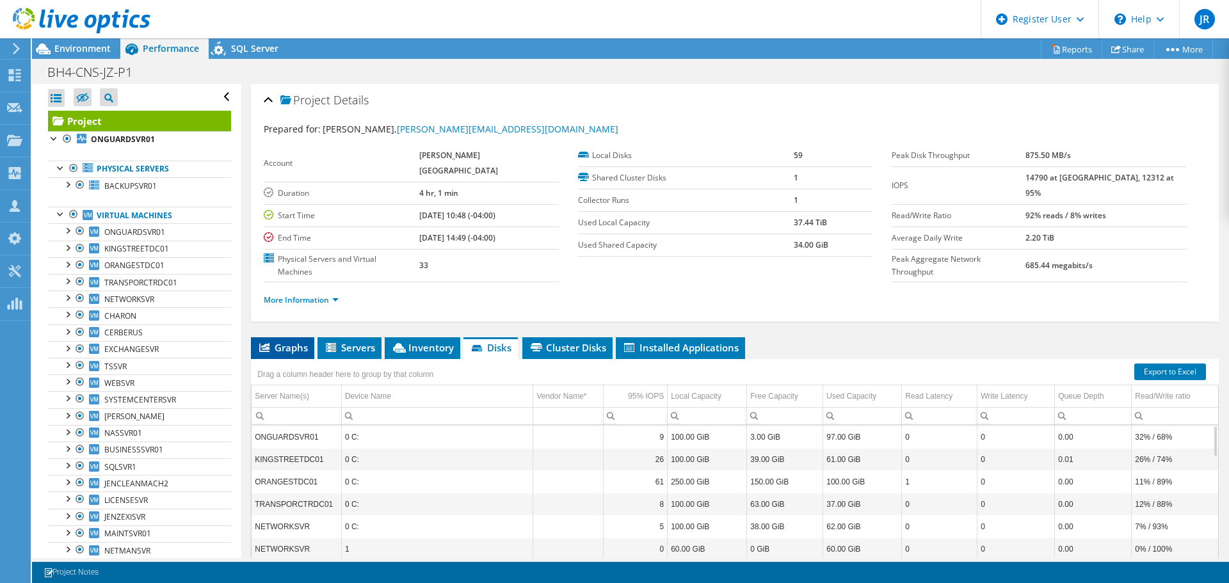
click at [296, 346] on span "Graphs" at bounding box center [282, 347] width 51 height 13
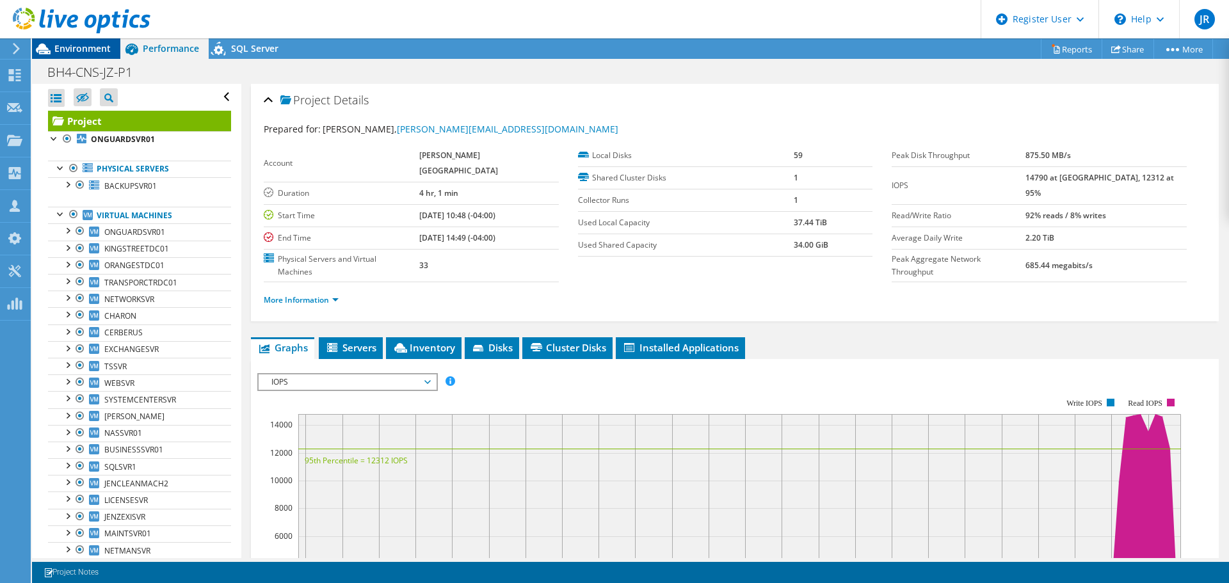
click at [77, 51] on span "Environment" at bounding box center [82, 48] width 56 height 12
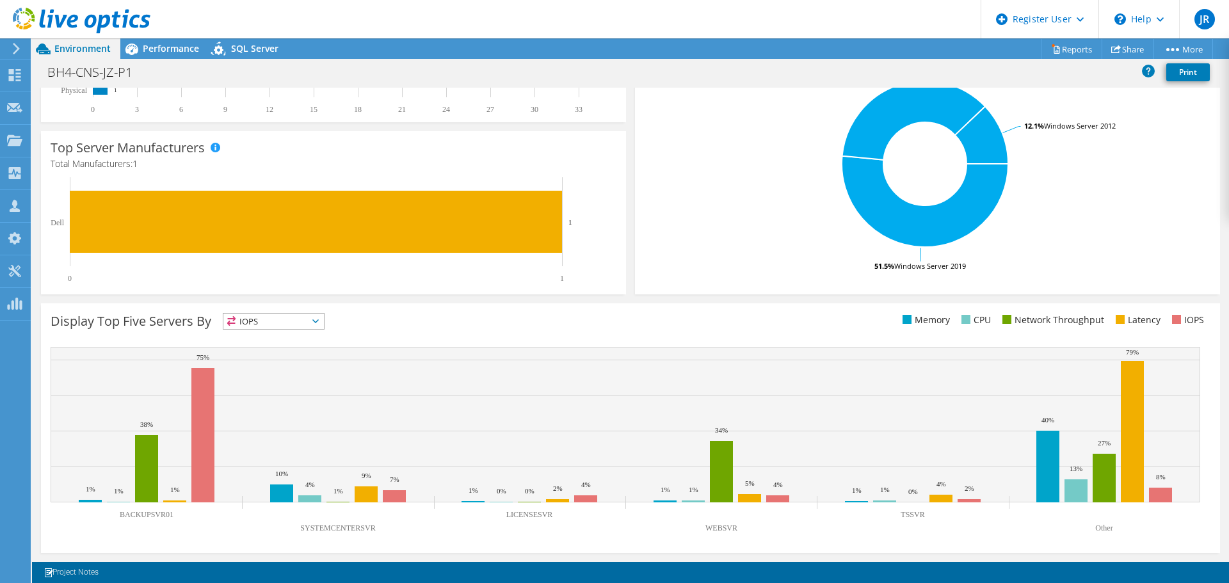
scroll to position [79, 0]
